Goal: Information Seeking & Learning: Learn about a topic

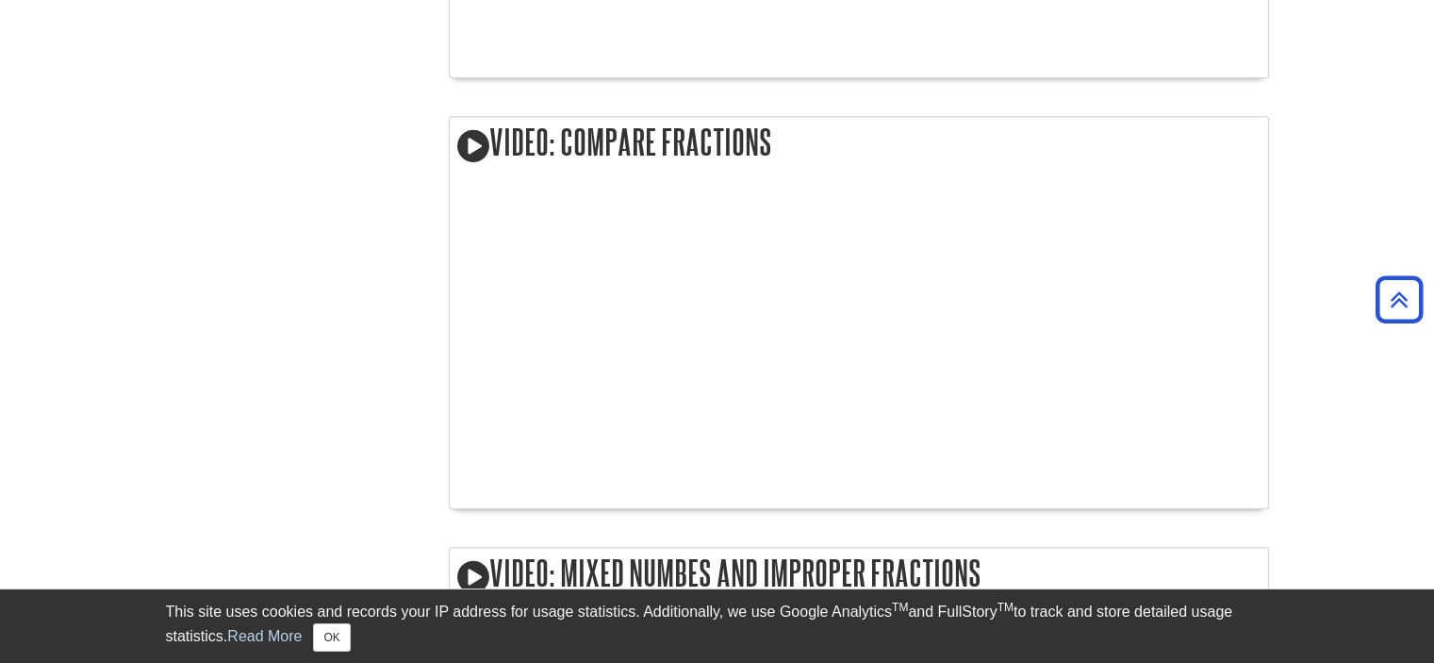
scroll to position [1602, 0]
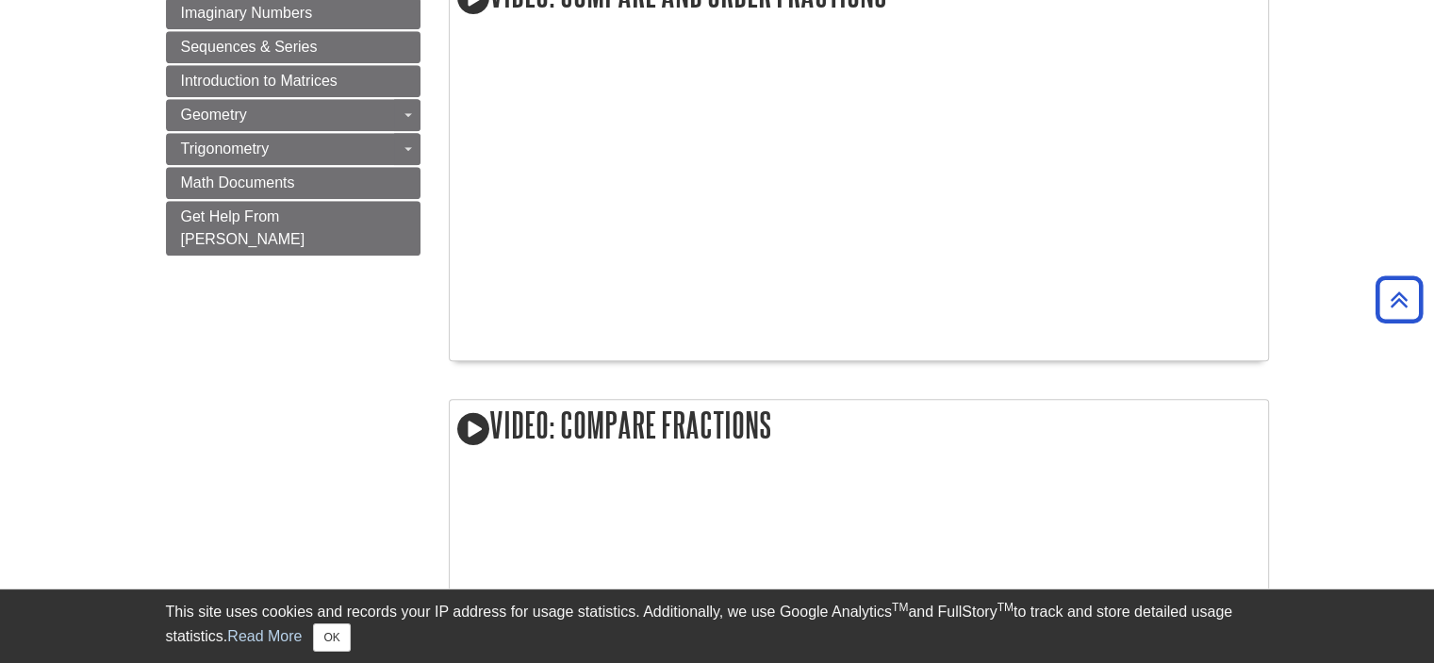
click at [1354, 208] on body "Library Chat This site uses cookies and records your IP address for usage stati…" at bounding box center [717, 640] width 1434 height 4484
click at [1346, 138] on body "Library Chat This site uses cookies and records your IP address for usage stati…" at bounding box center [717, 640] width 1434 height 4484
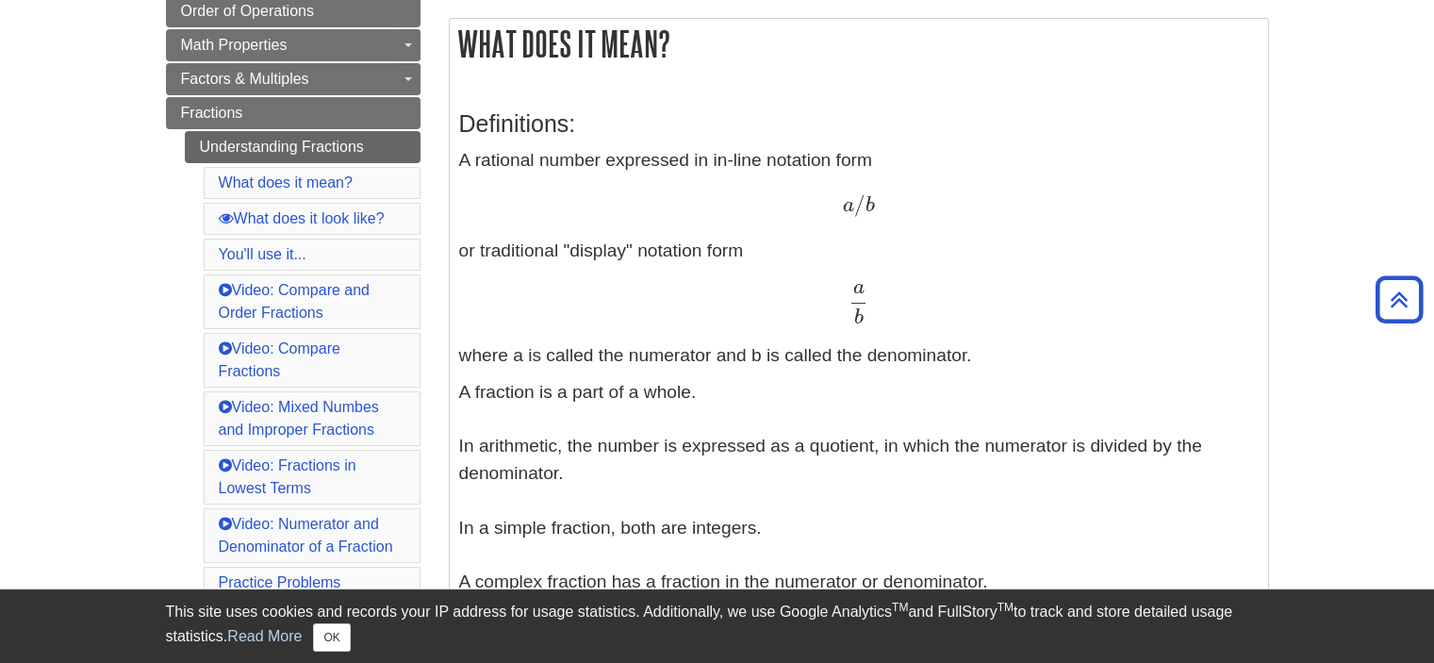
scroll to position [283, 0]
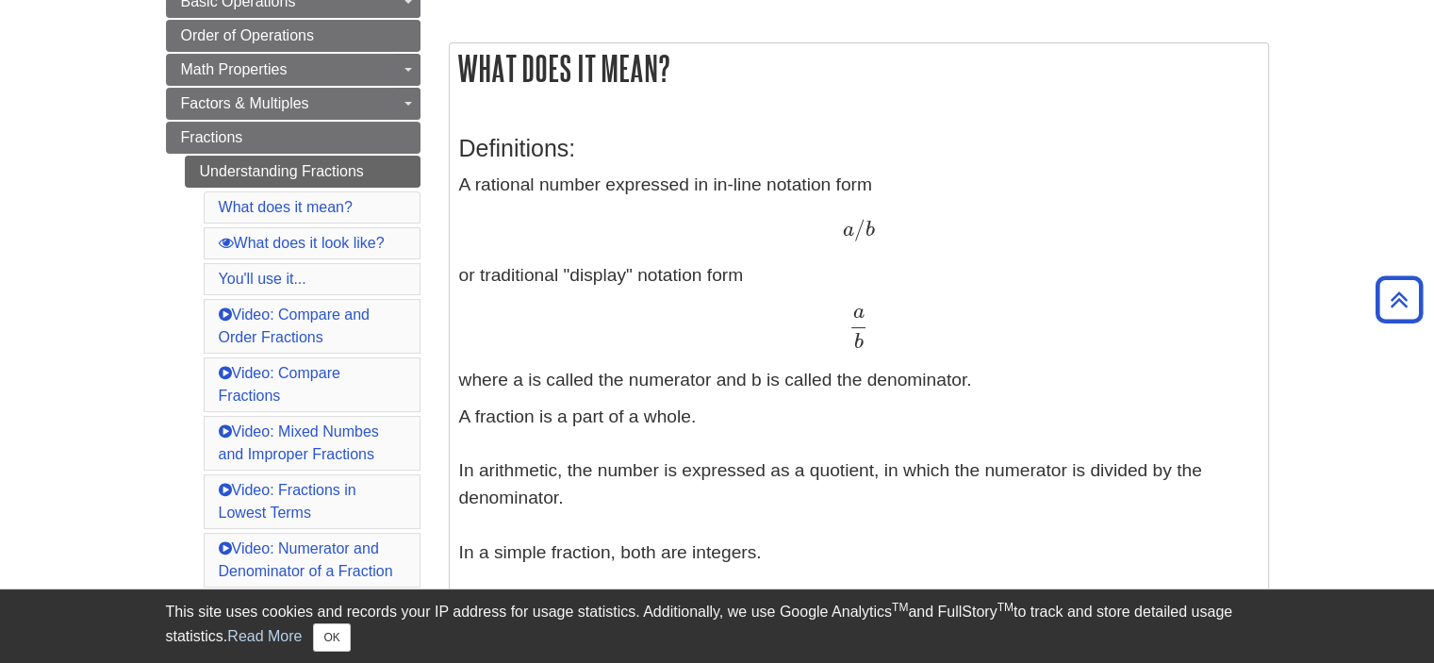
drag, startPoint x: 456, startPoint y: 61, endPoint x: 842, endPoint y: 301, distance: 453.8
click at [842, 301] on div "What does it mean? Definitions: A rational number expressed in in-line notation…" at bounding box center [859, 436] width 820 height 788
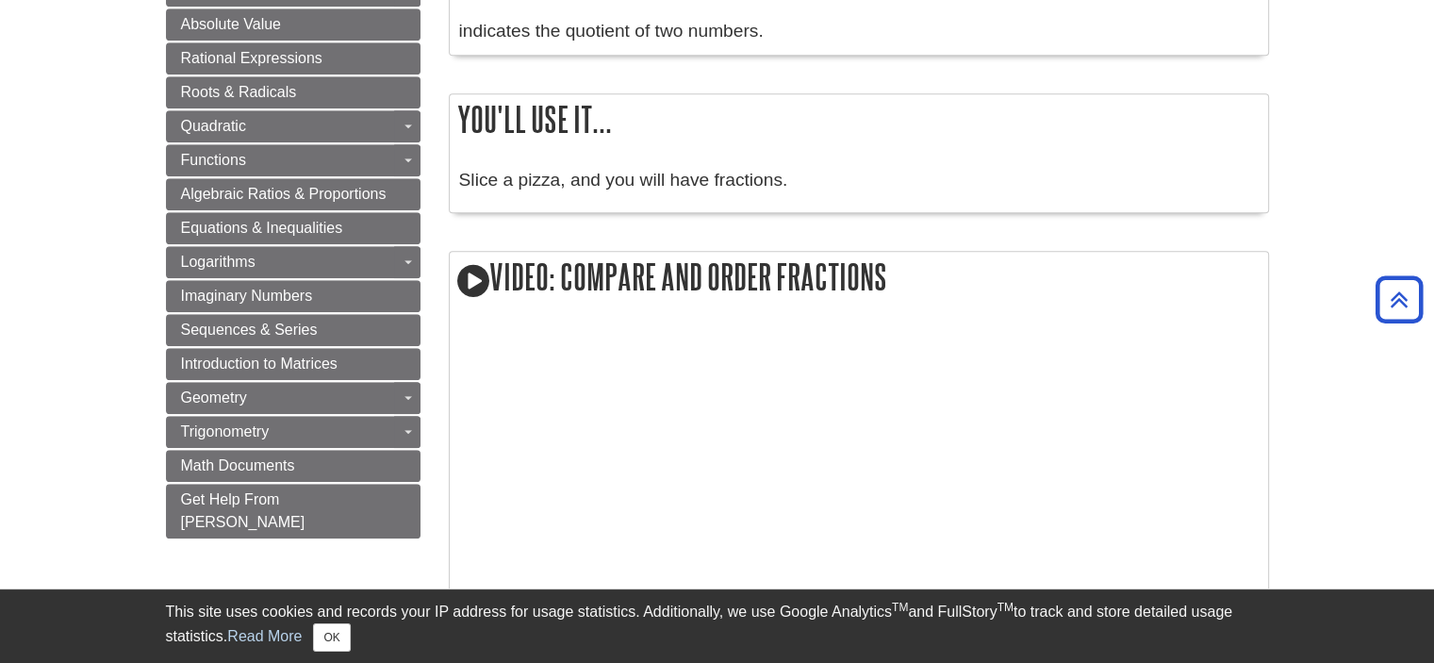
scroll to position [1225, 0]
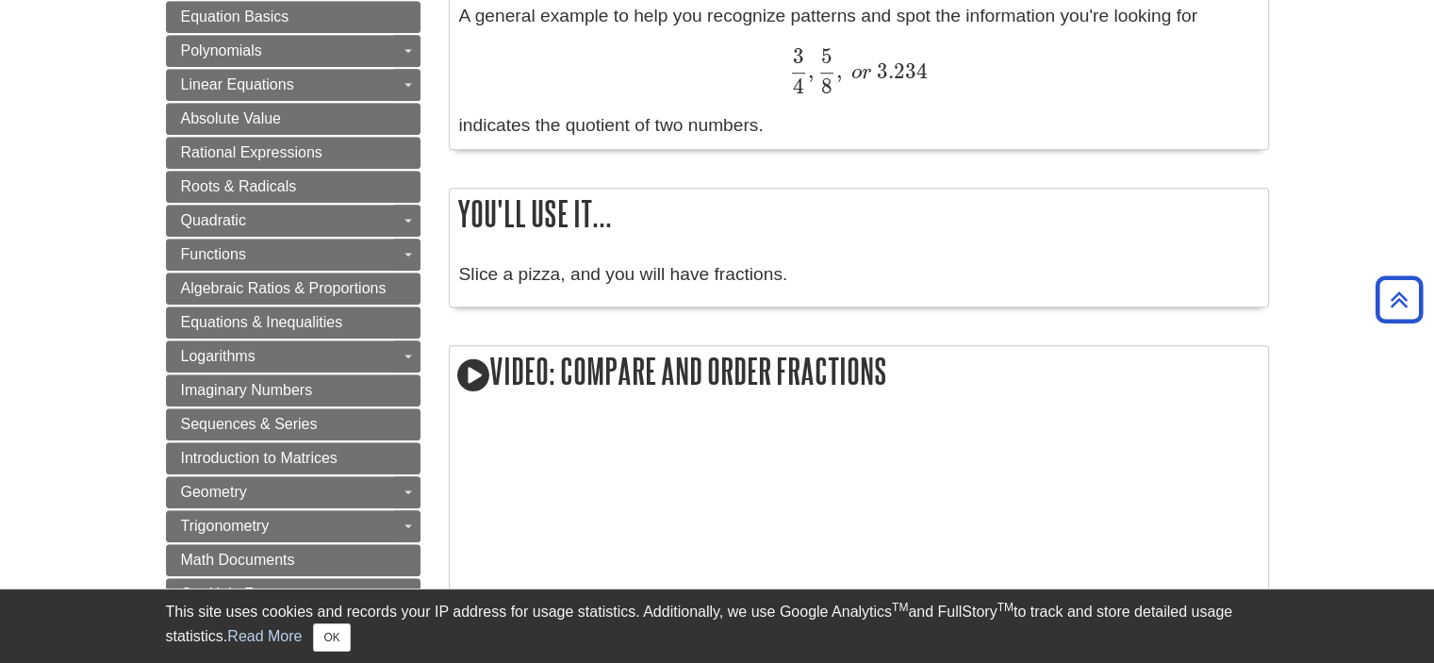
click at [833, 124] on div "A general example to help you recognize patterns and spot the information you'r…" at bounding box center [858, 71] width 799 height 137
copy div "What does it mean? Definitions: A rational number expressed in in-line notation…"
click at [1194, 84] on div "3 4 , 5 8 , o r 3.234 3 4 , 5 8 , o r 3.234" at bounding box center [858, 71] width 799 height 46
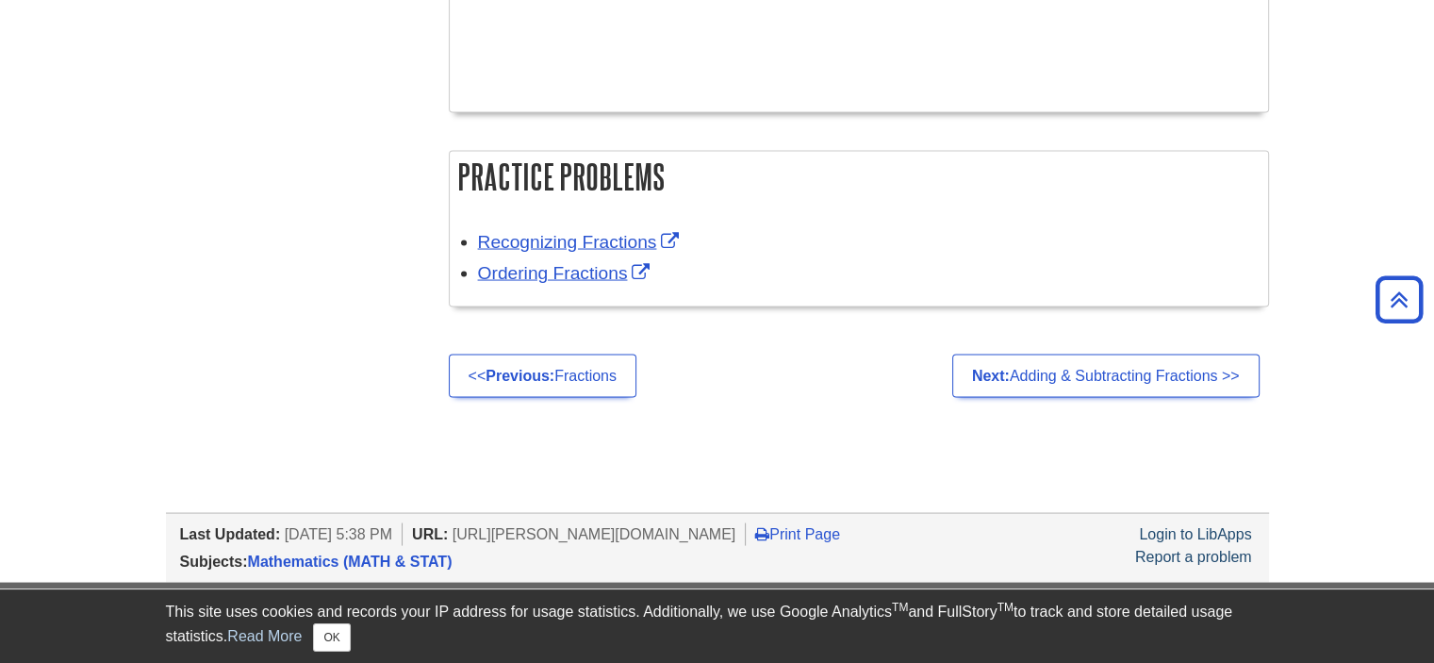
scroll to position [3812, 0]
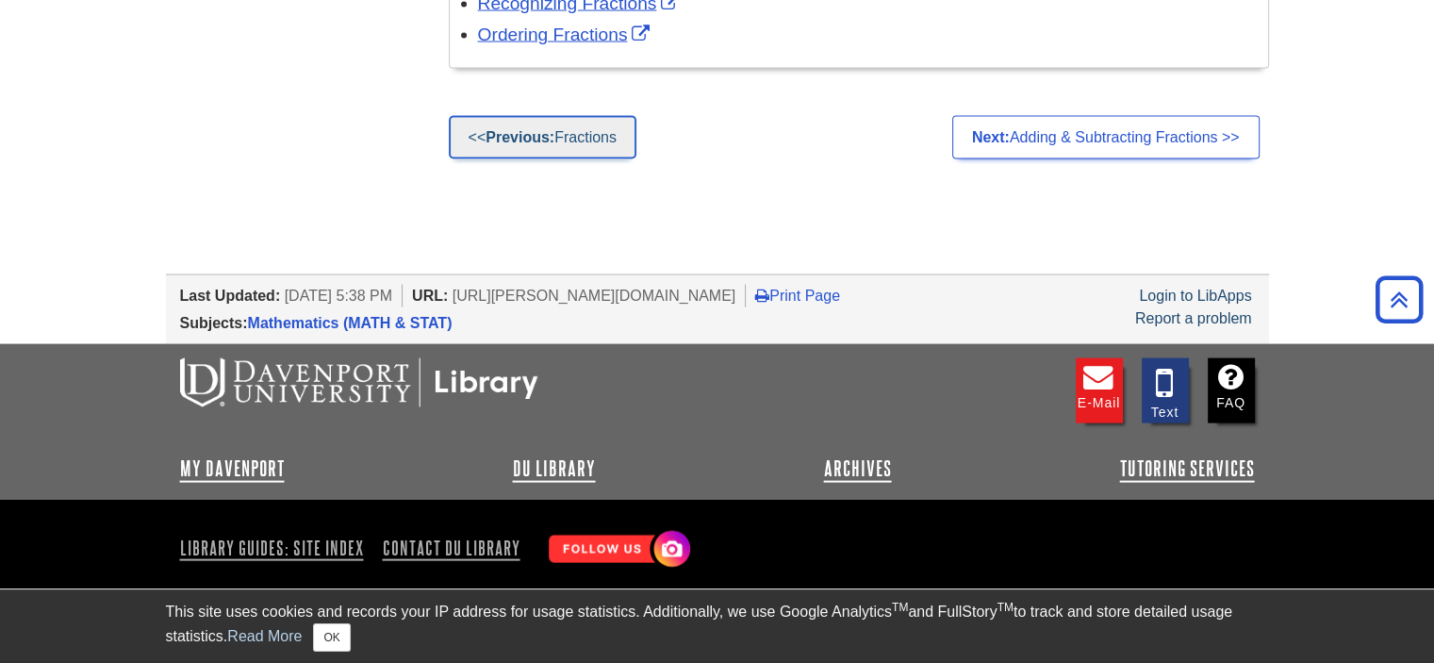
click at [470, 127] on link "<< Previous: Fractions" at bounding box center [543, 137] width 188 height 43
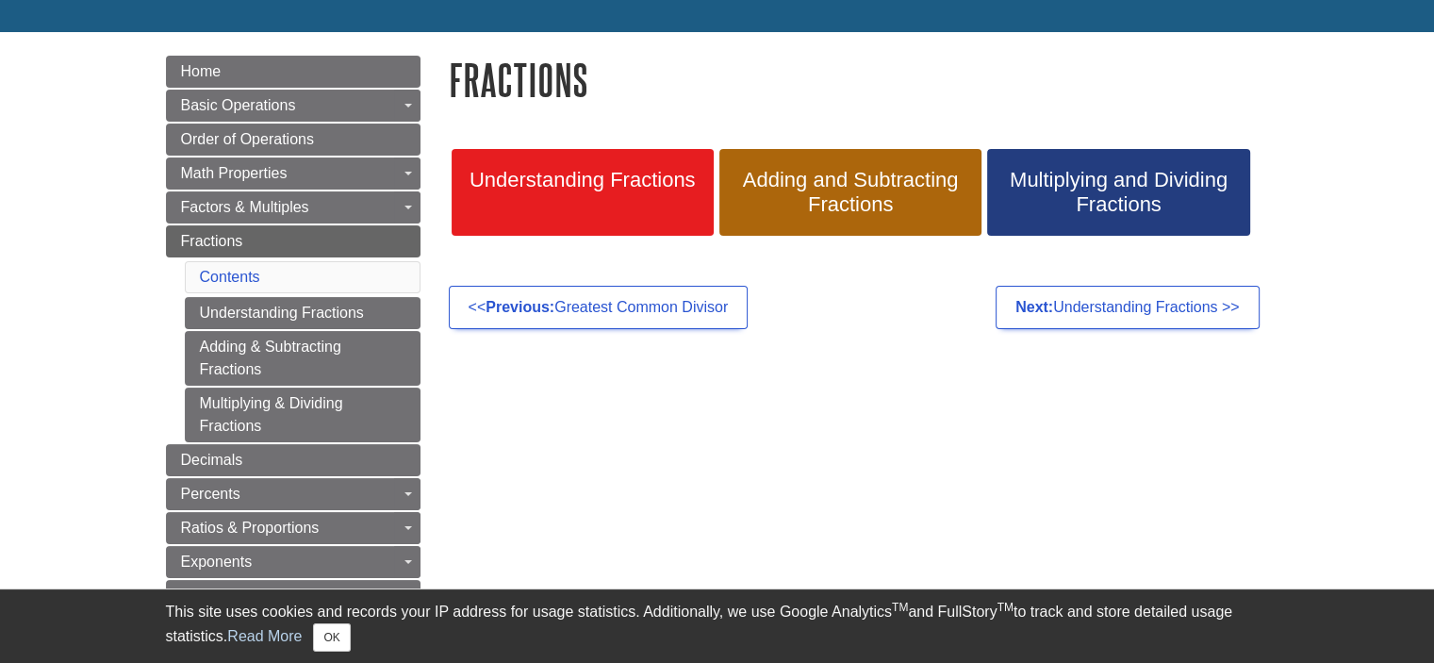
scroll to position [85, 0]
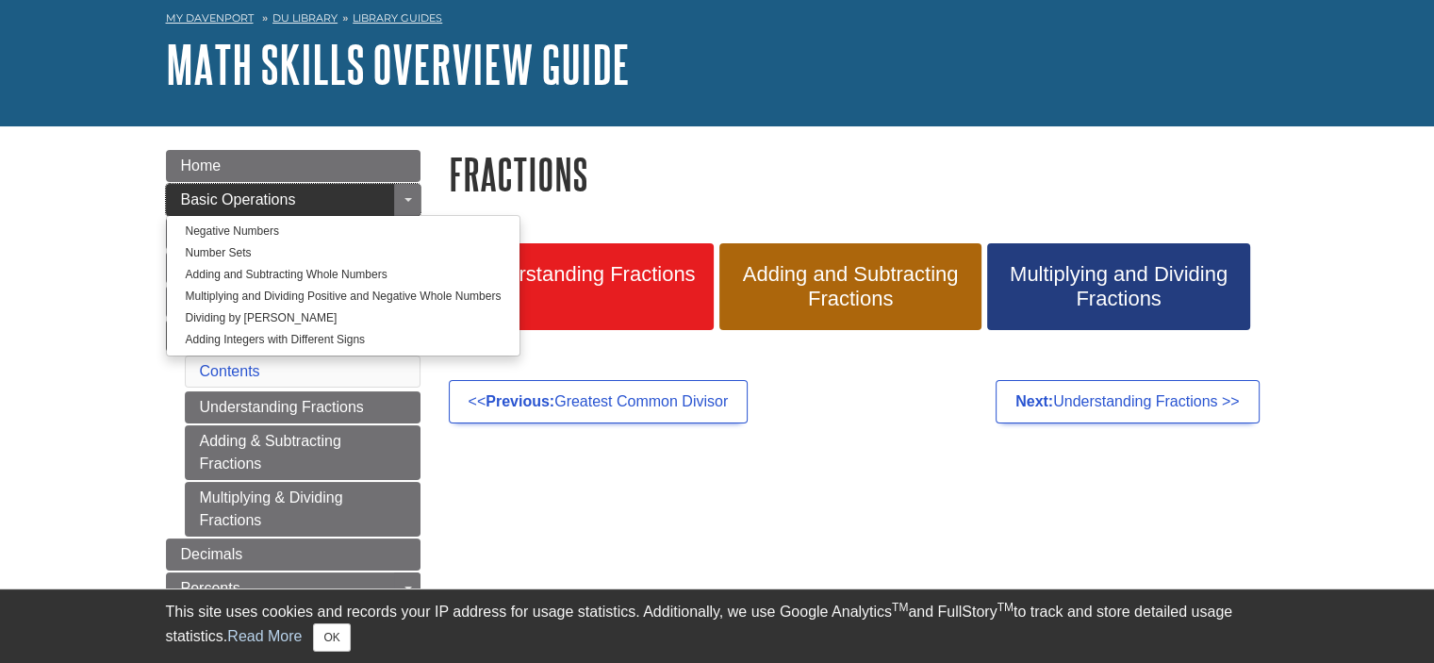
click at [257, 199] on span "Basic Operations" at bounding box center [238, 199] width 115 height 16
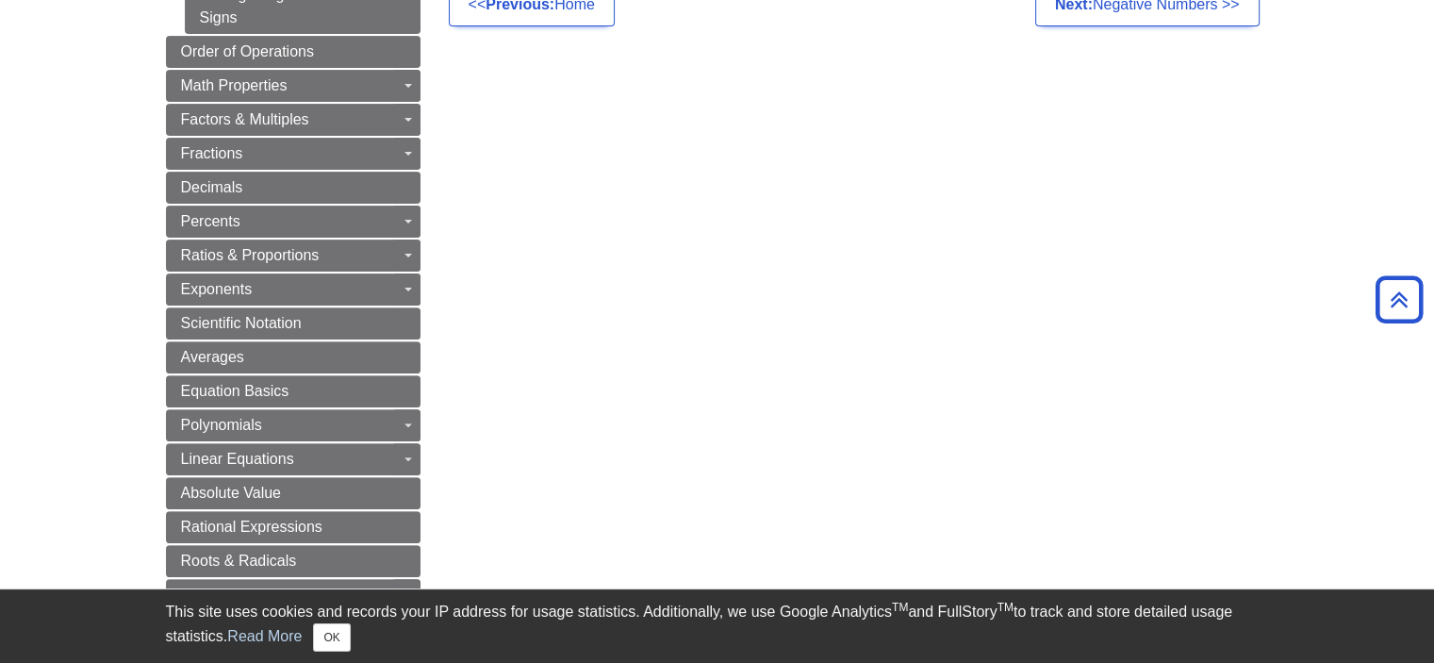
scroll to position [230, 0]
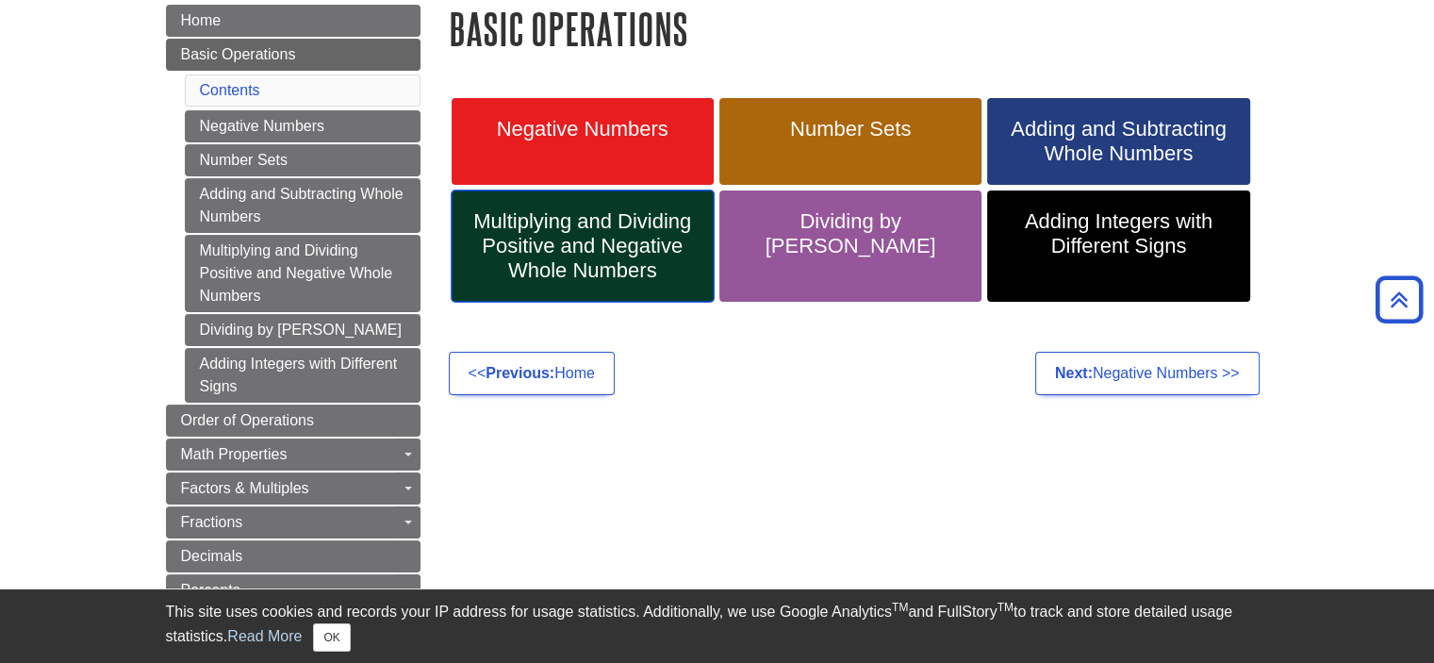
click at [577, 229] on span "Multiplying and Dividing Positive and Negative Whole Numbers" at bounding box center [583, 246] width 234 height 74
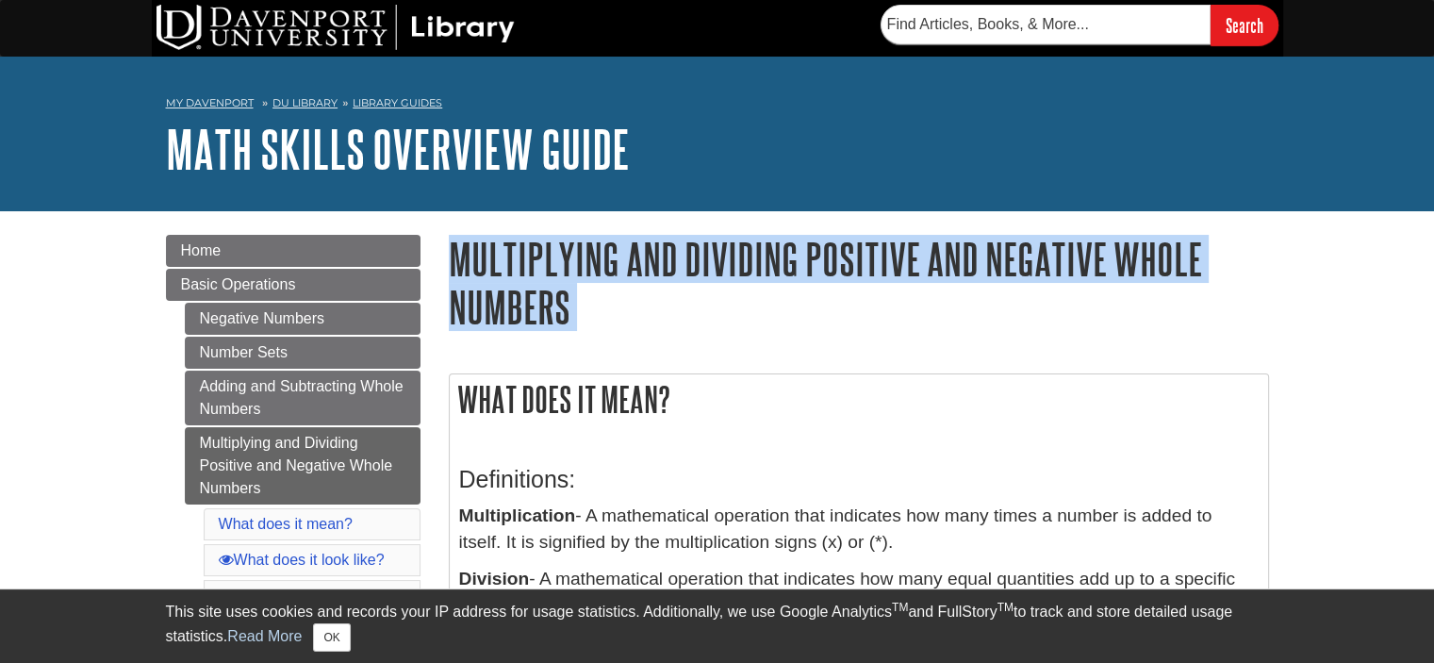
drag, startPoint x: 448, startPoint y: 248, endPoint x: 505, endPoint y: 338, distance: 107.2
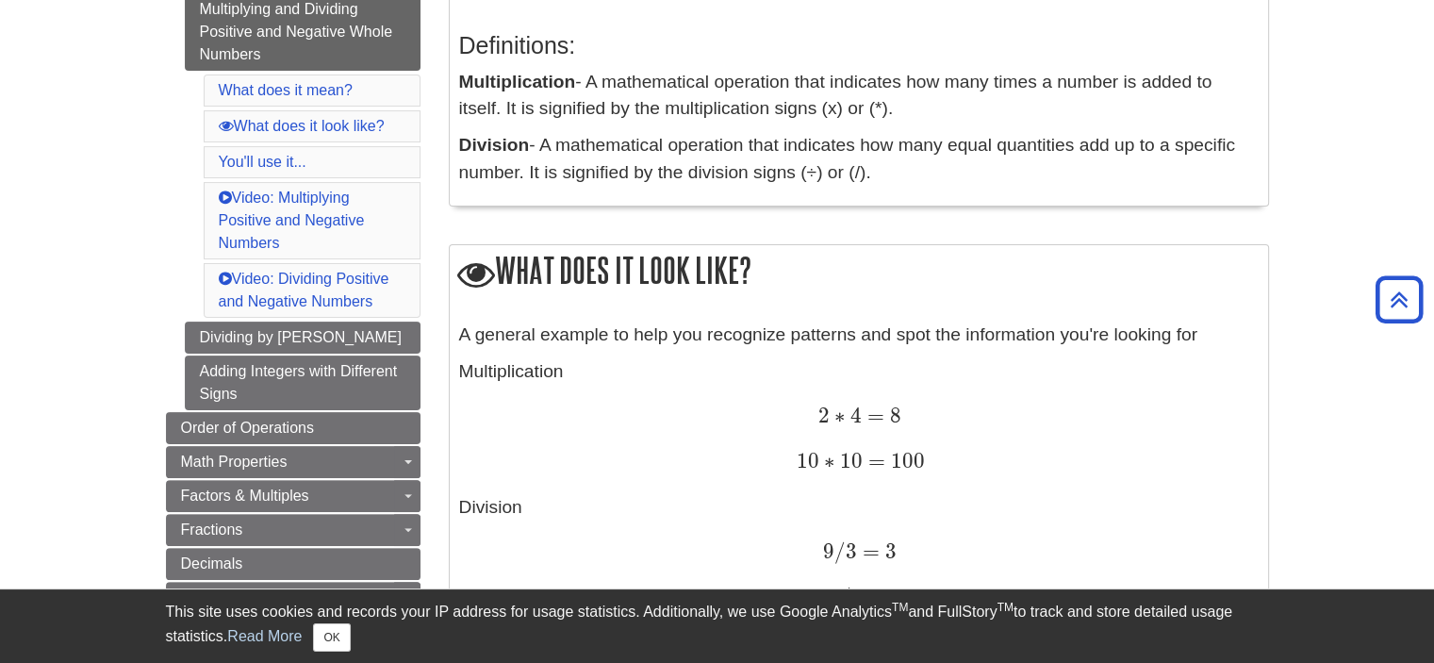
scroll to position [377, 0]
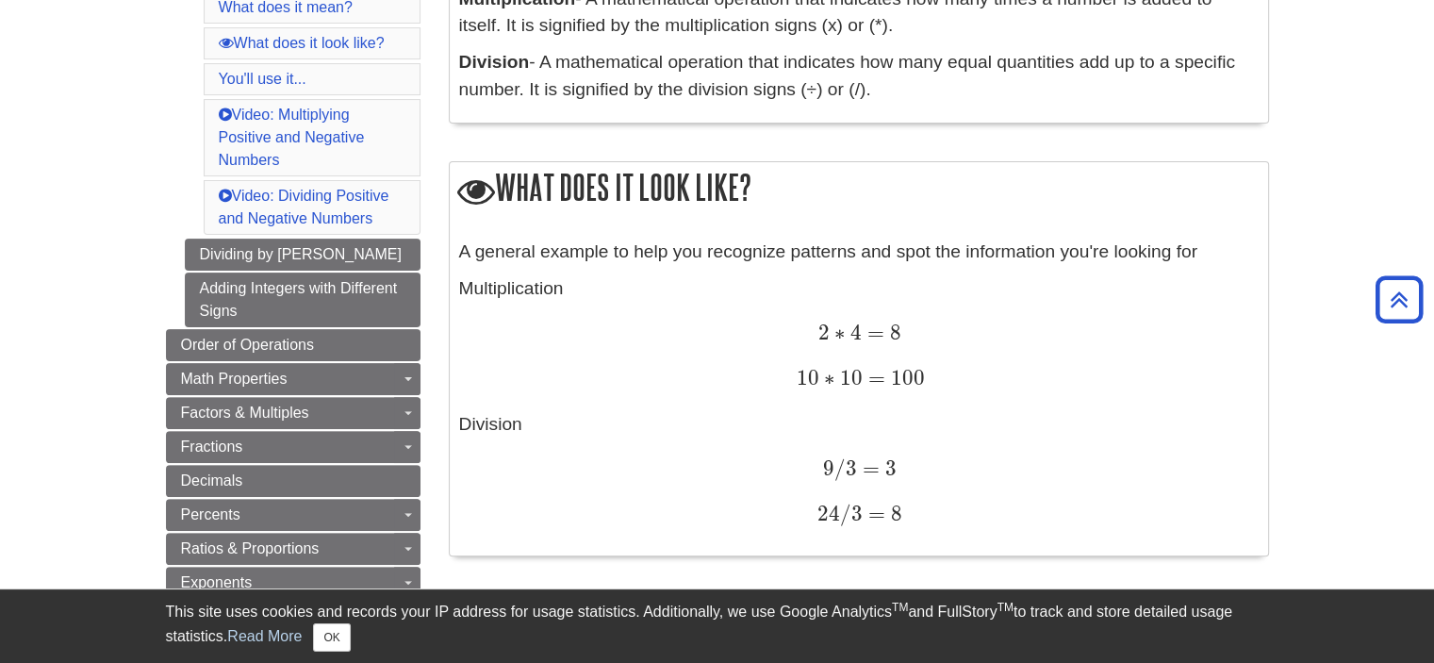
scroll to position [515, 0]
